Goal: Task Accomplishment & Management: Manage account settings

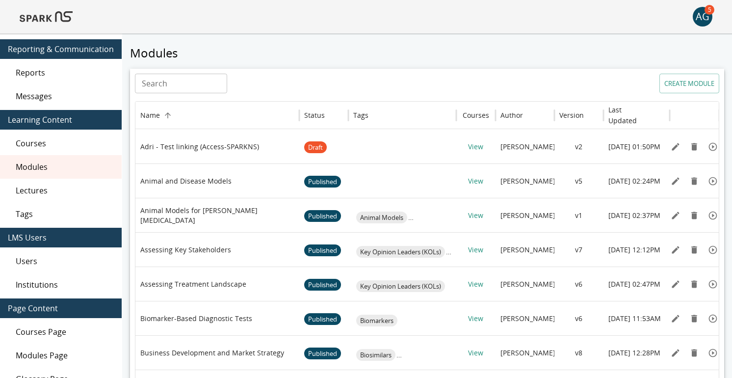
click at [49, 21] on img at bounding box center [46, 17] width 53 height 24
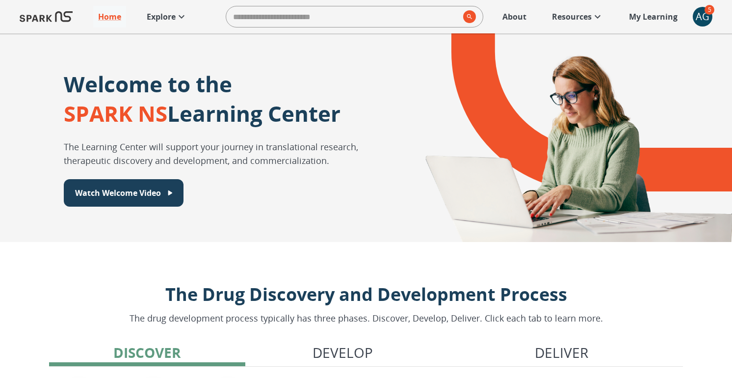
click at [153, 16] on p "Explore" at bounding box center [161, 17] width 29 height 12
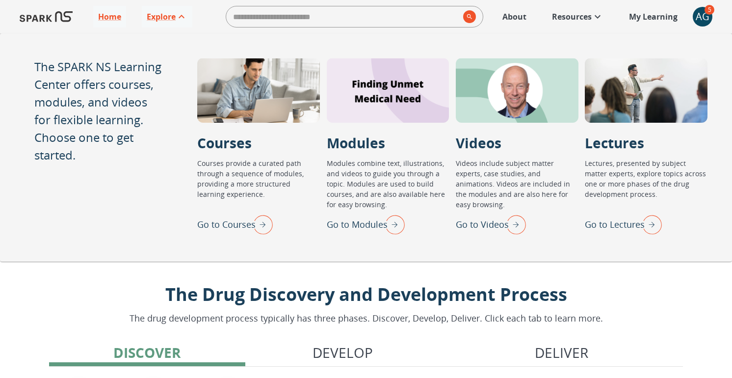
click at [619, 225] on p "Go to Lectures" at bounding box center [615, 224] width 60 height 13
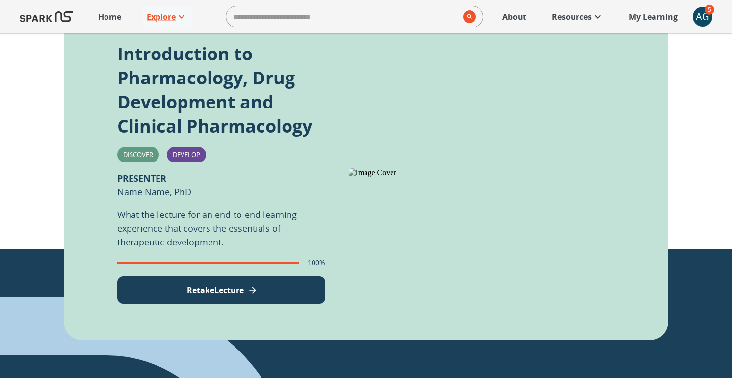
scroll to position [251, 0]
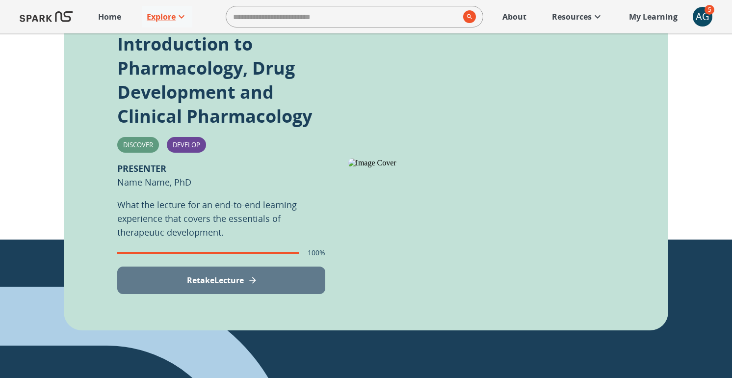
click at [250, 281] on icon "View Lecture" at bounding box center [253, 280] width 10 height 10
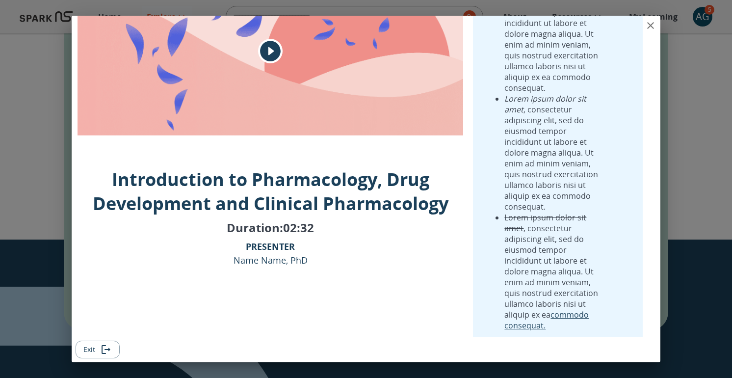
scroll to position [0, 0]
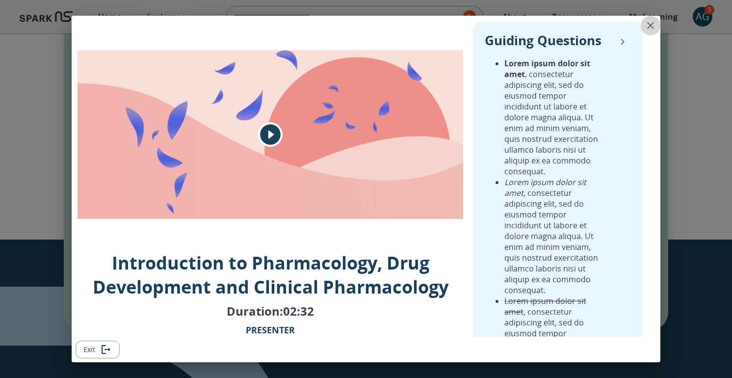
click at [651, 22] on icon "close" at bounding box center [651, 26] width 12 height 12
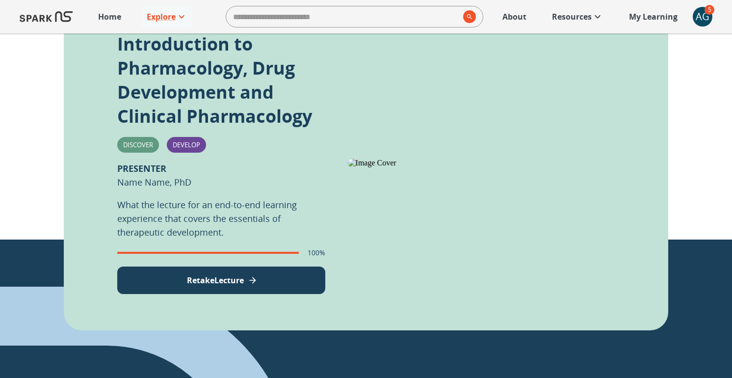
click at [518, 20] on p "About" at bounding box center [515, 17] width 24 height 12
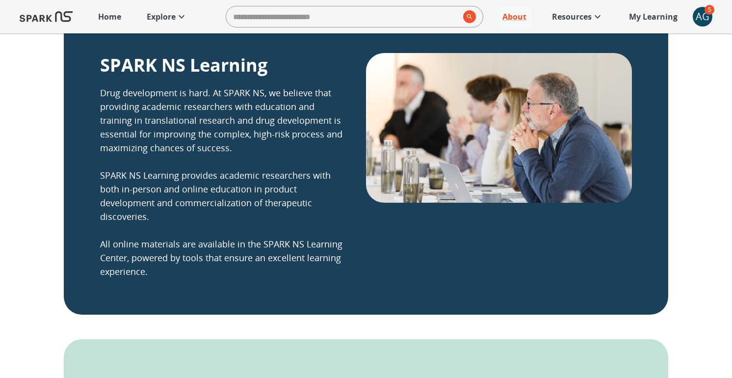
scroll to position [257, 0]
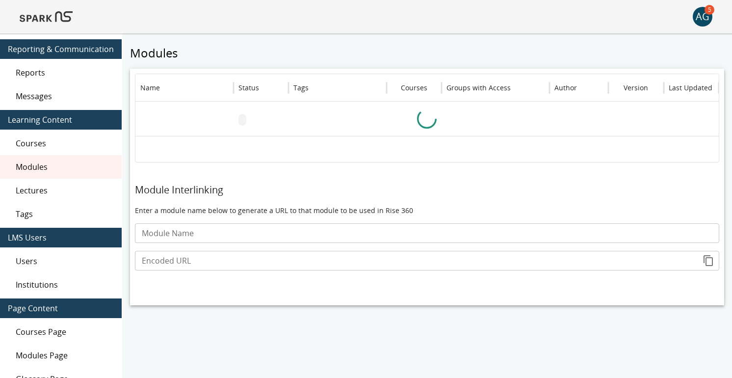
click at [57, 17] on img at bounding box center [46, 17] width 53 height 24
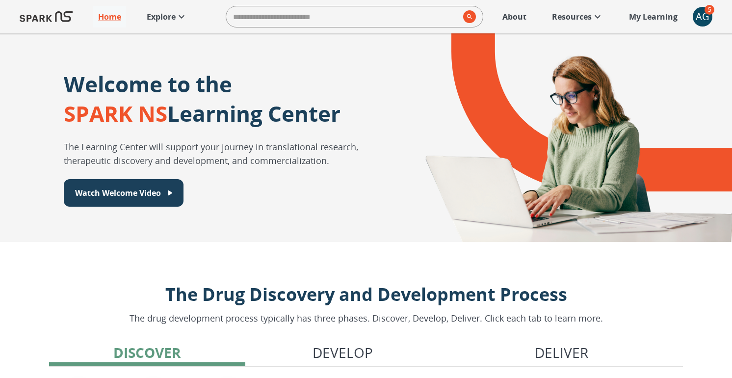
click at [163, 19] on p "Explore" at bounding box center [161, 17] width 29 height 12
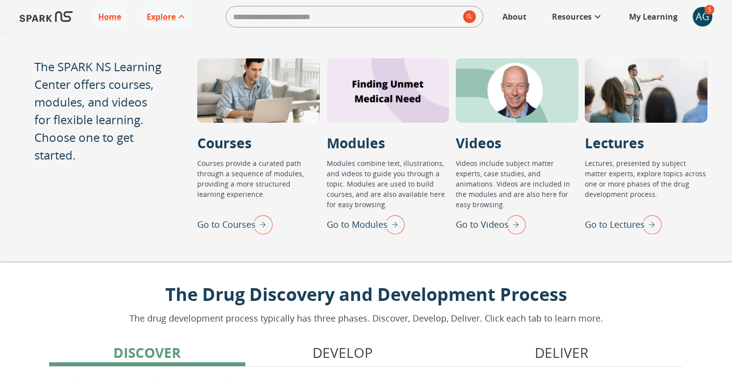
click at [615, 225] on p "Go to Lectures" at bounding box center [615, 224] width 60 height 13
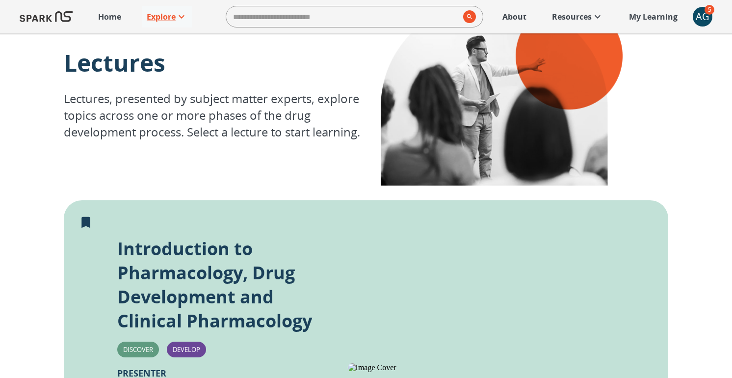
scroll to position [225, 0]
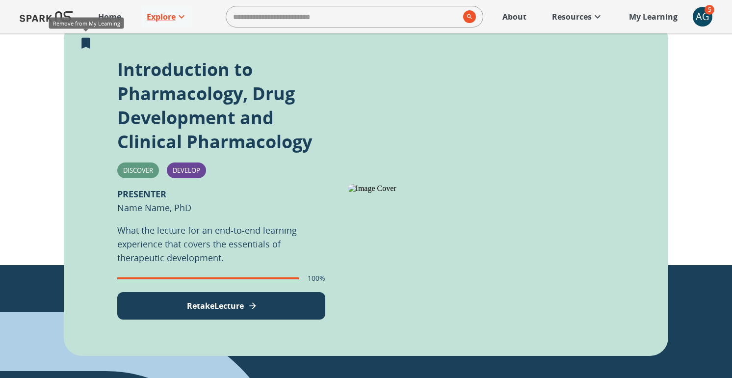
click at [87, 41] on icon "Remove from My Learning" at bounding box center [85, 42] width 9 height 11
click at [85, 41] on icon "Add to My Learning" at bounding box center [86, 43] width 15 height 15
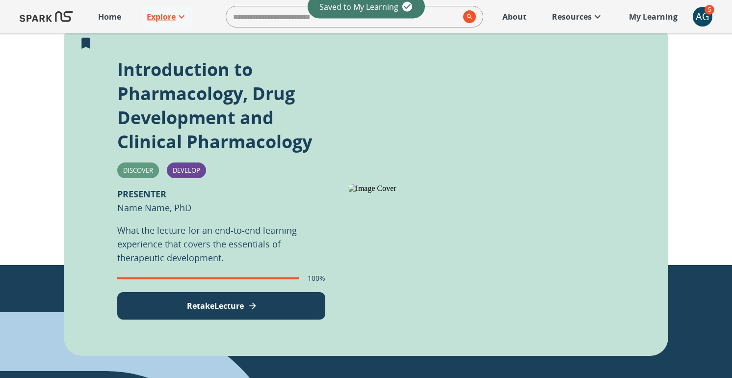
click at [637, 14] on p "My Learning" at bounding box center [653, 17] width 49 height 12
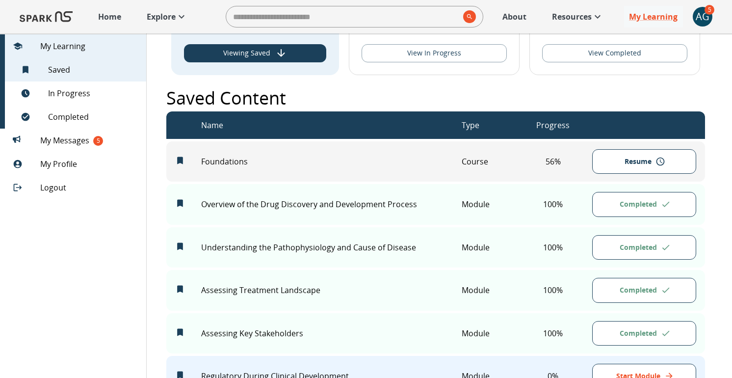
scroll to position [85, 0]
